Goal: Check status: Check status

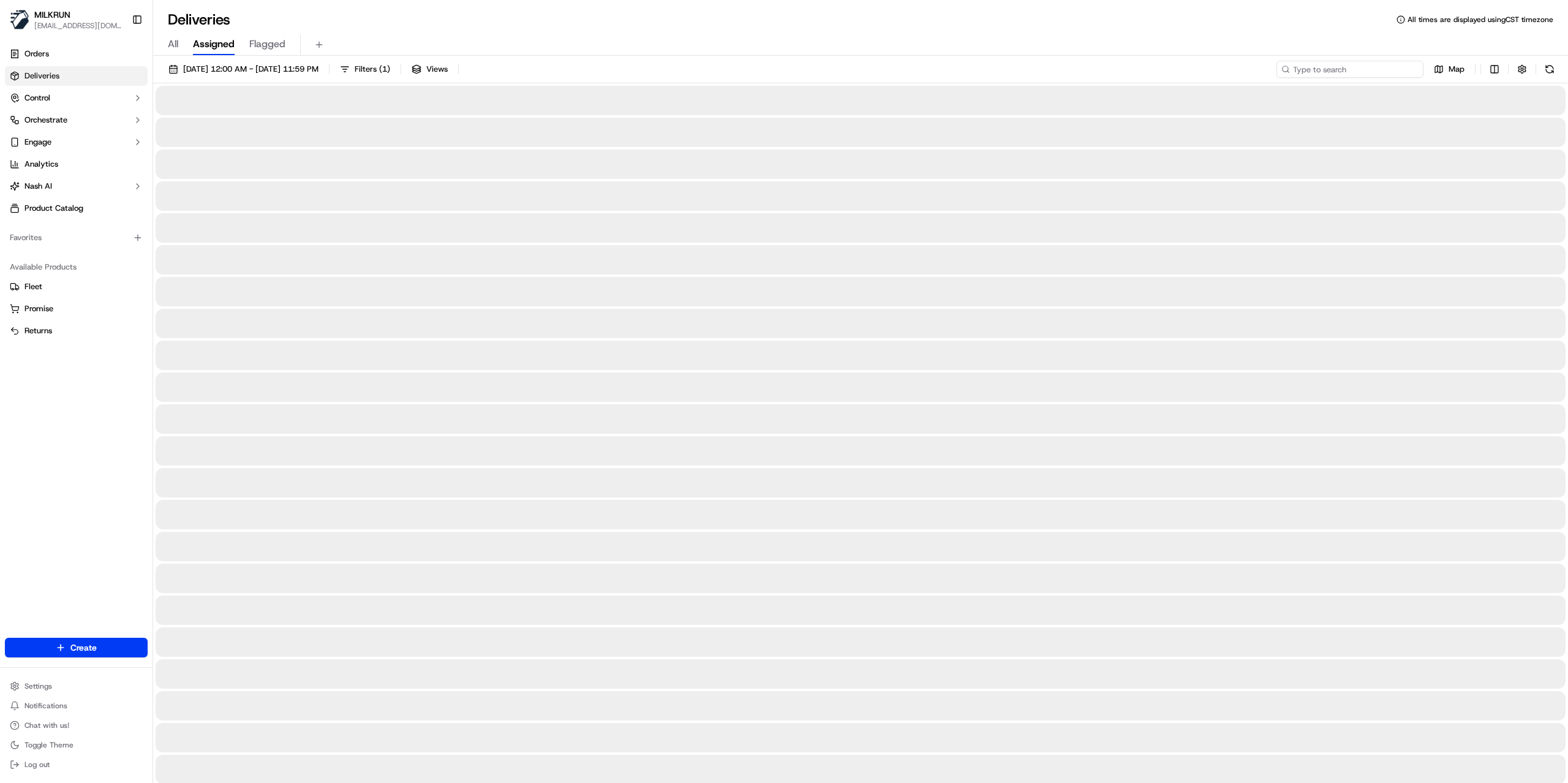
click at [1360, 76] on input at bounding box center [1350, 69] width 147 height 17
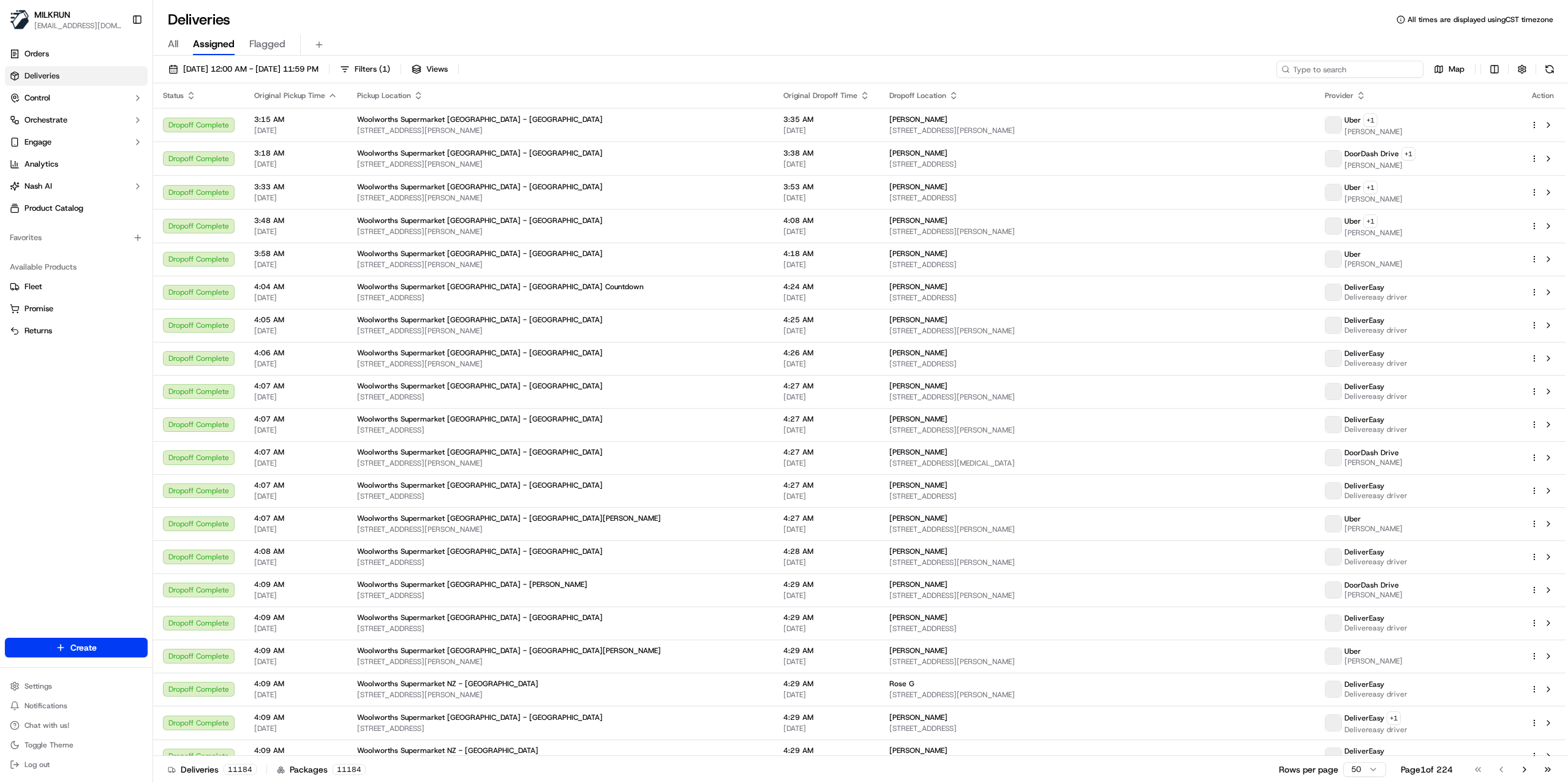
paste input "c6b4cd87-c2d4-44de-bc6a-165b7756001f"
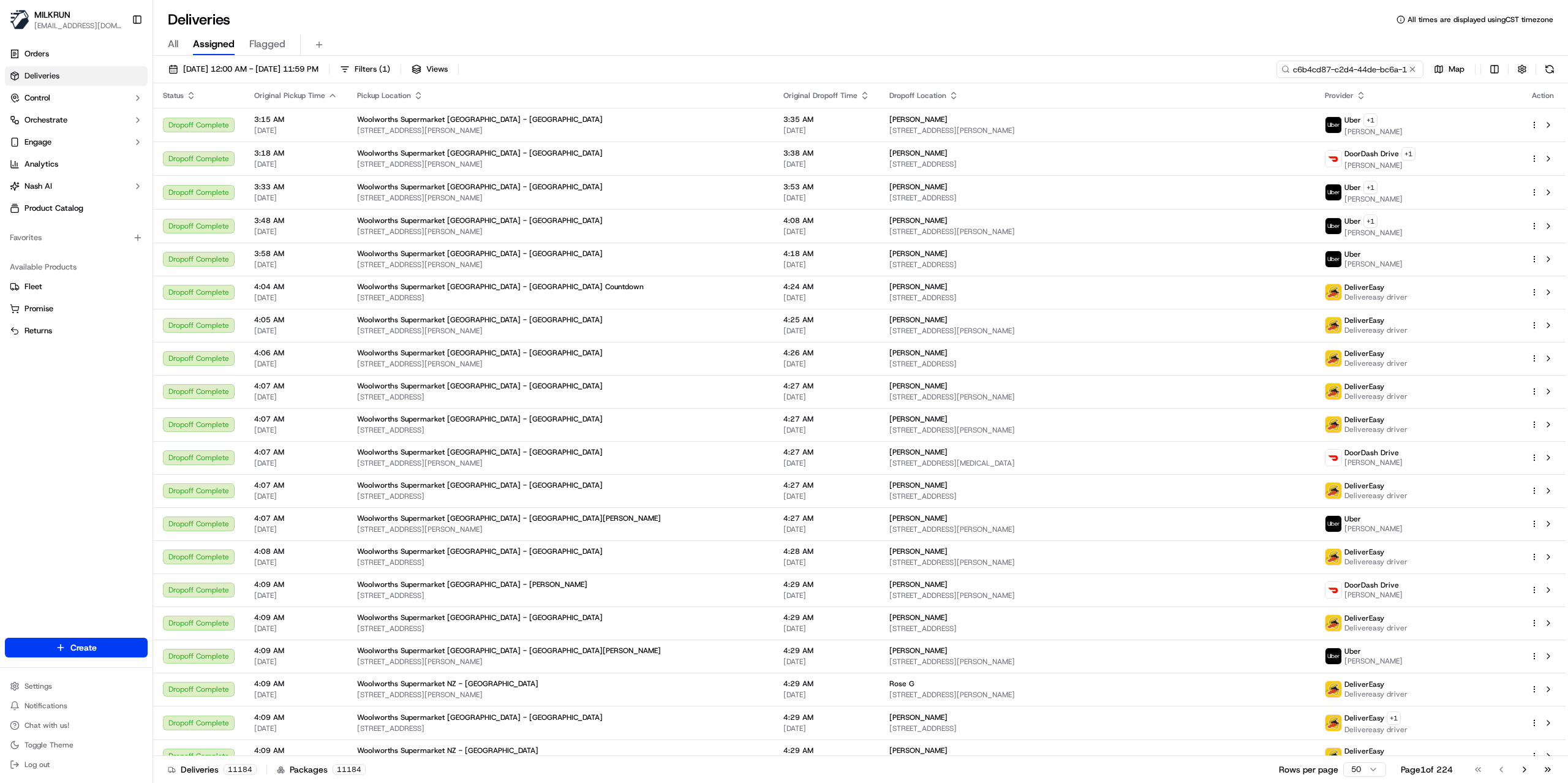
scroll to position [0, 58]
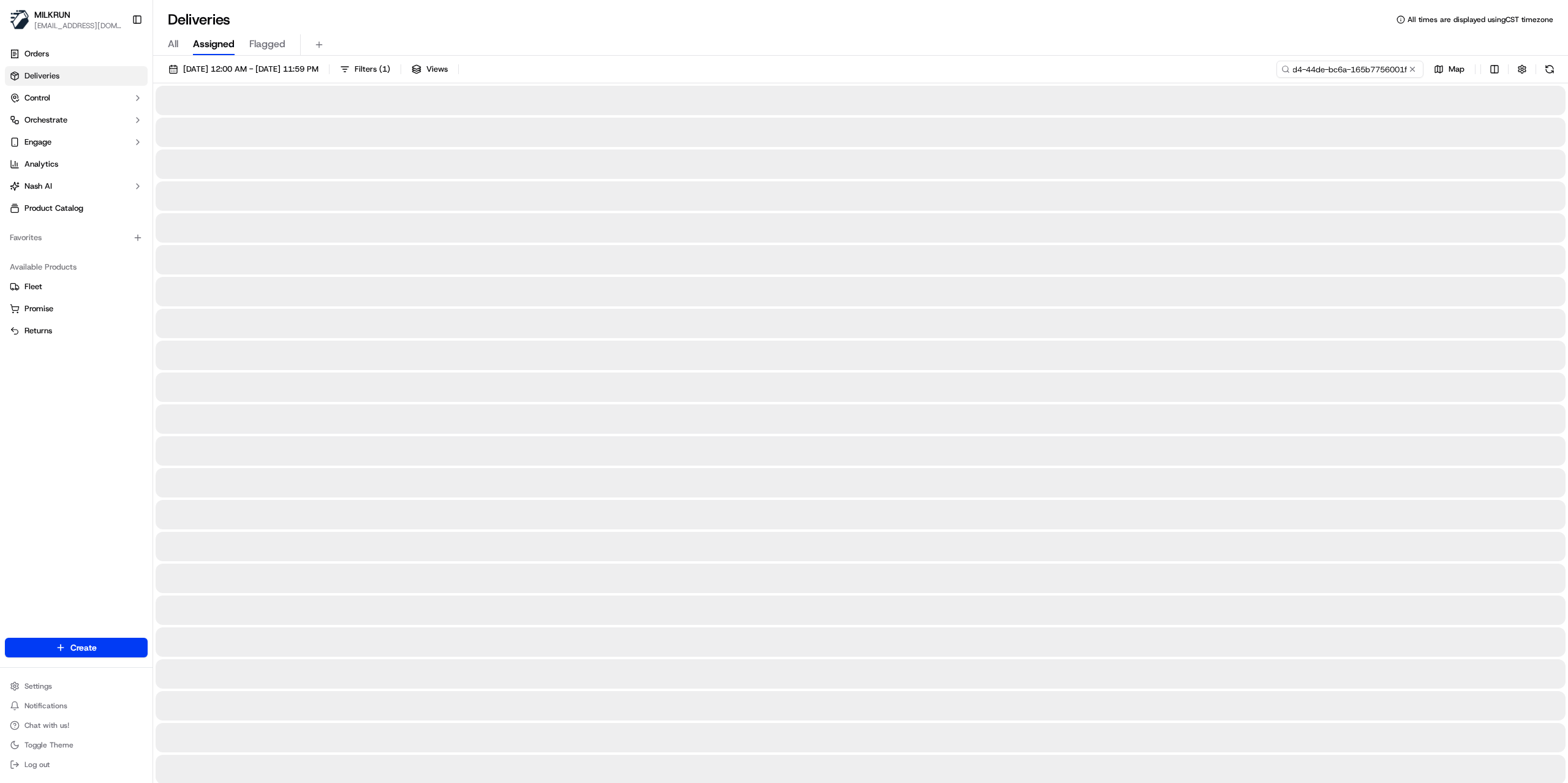
type input "c6b4cd87-c2d4-44de-bc6a-165b7756001f"
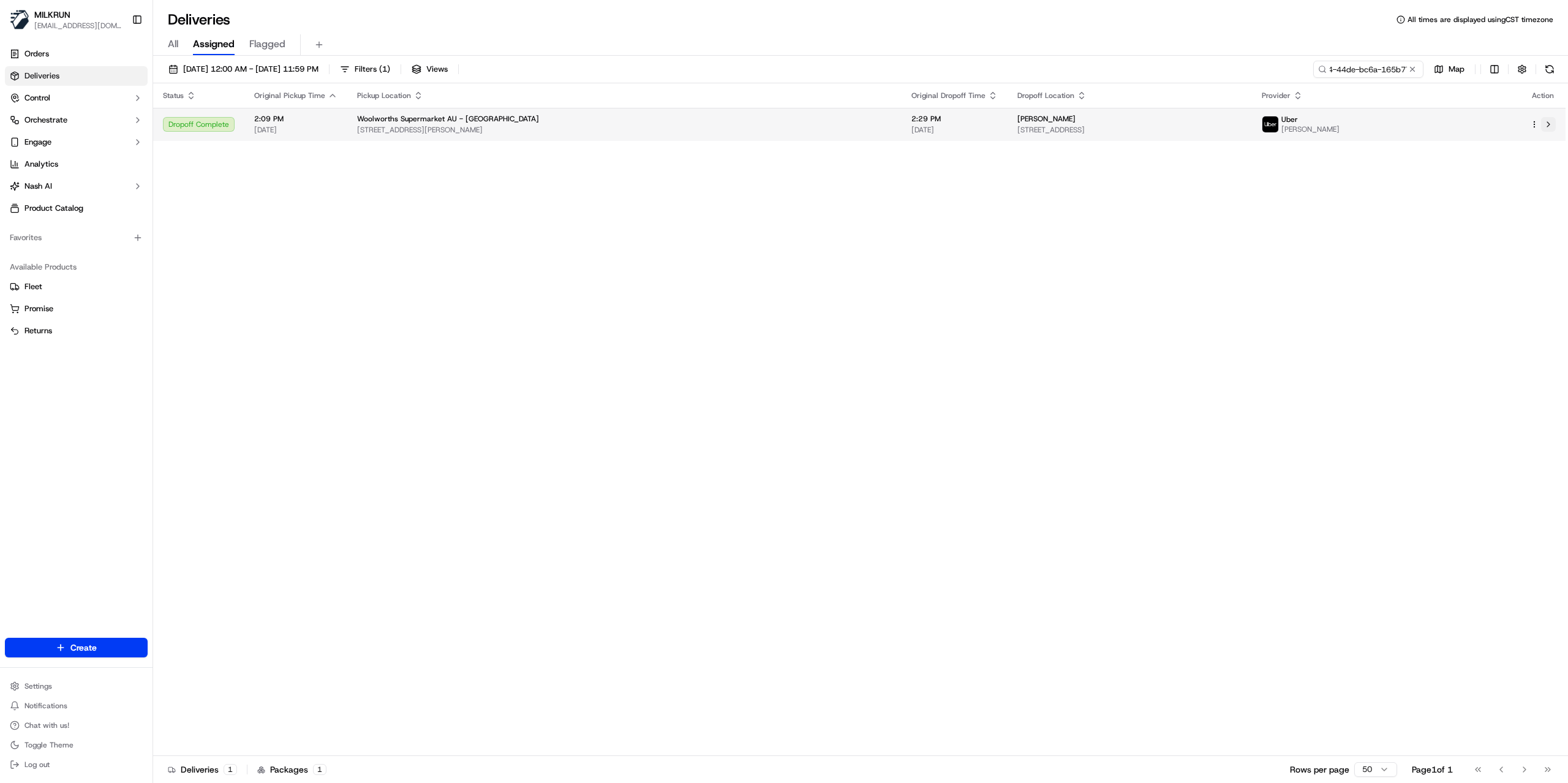
click at [1545, 123] on button at bounding box center [1548, 125] width 14 height 14
